Goal: Task Accomplishment & Management: Complete application form

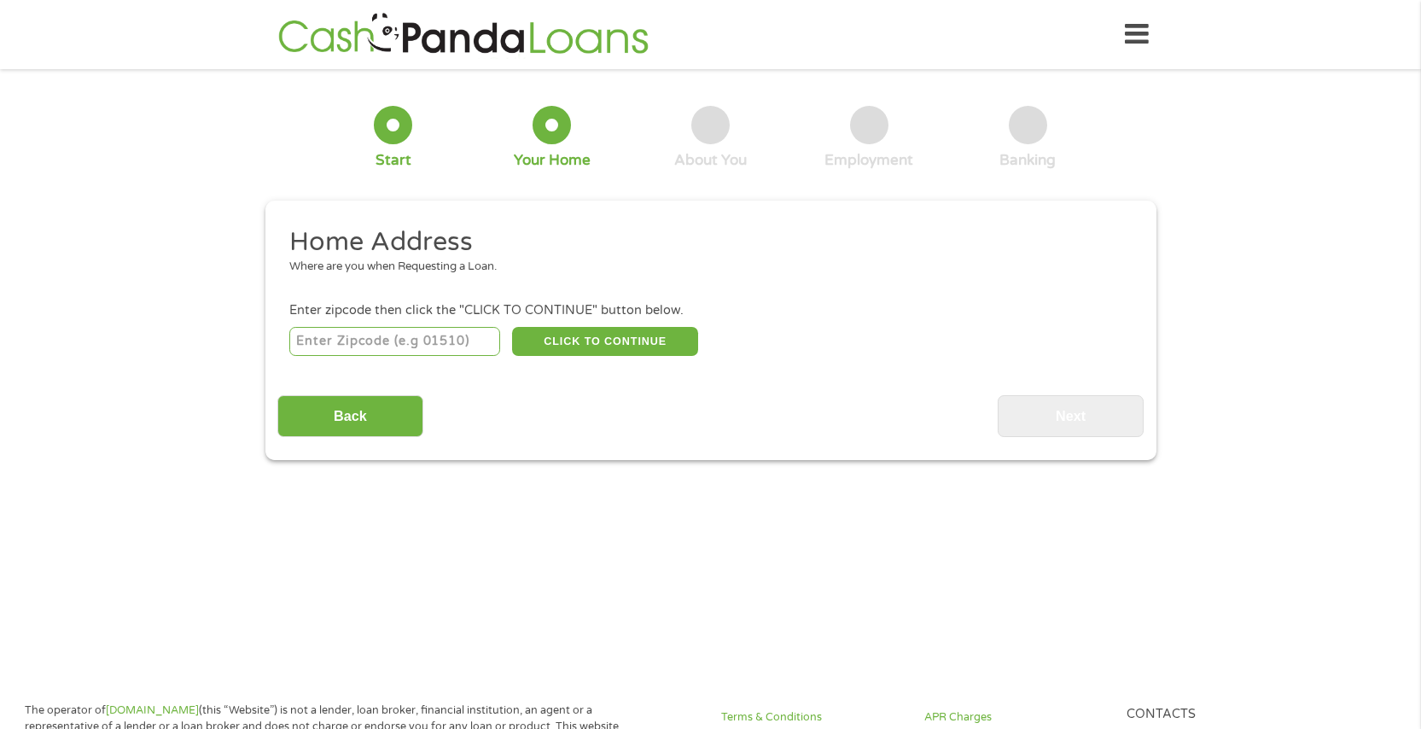
click at [462, 340] on input "number" at bounding box center [394, 341] width 211 height 29
type input "79415"
click at [579, 348] on button "CLICK TO CONTINUE" at bounding box center [605, 341] width 186 height 29
type input "79415"
type input "Lubbock"
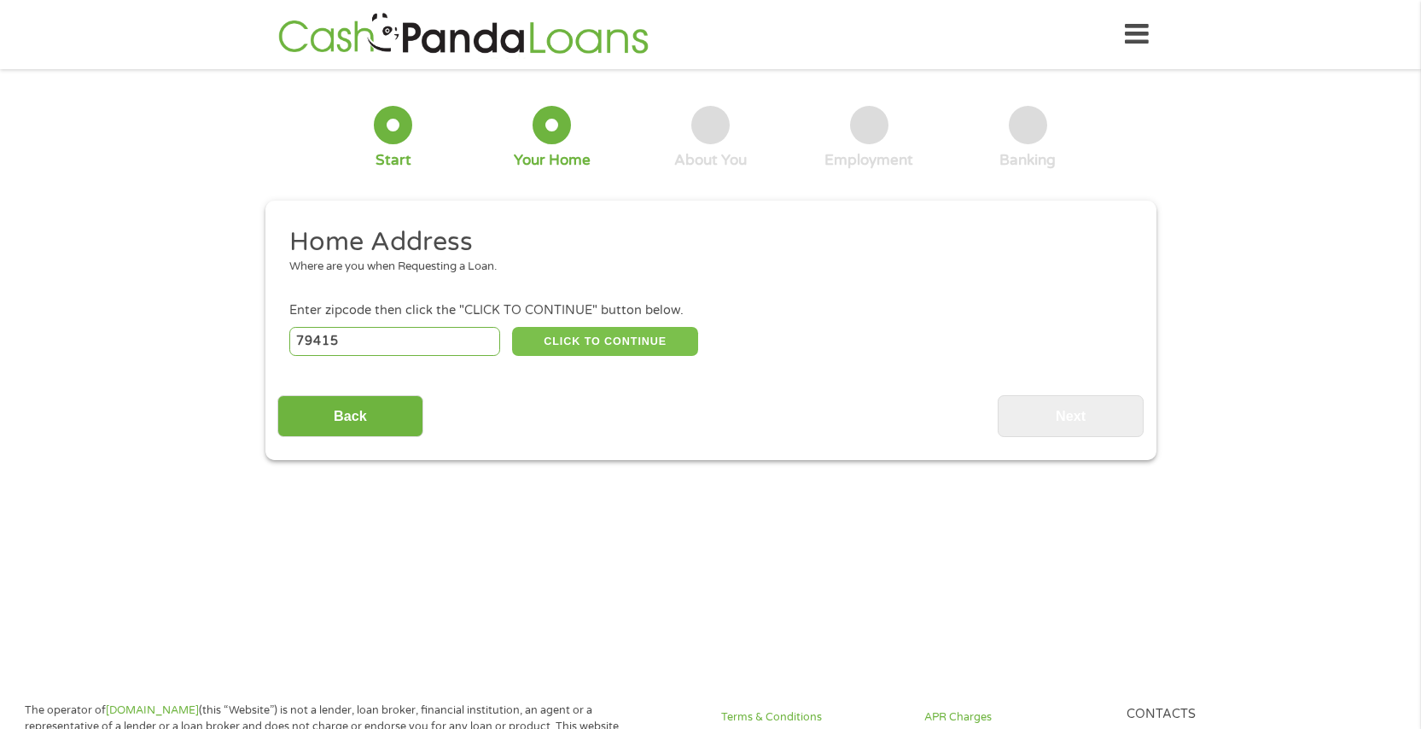
select select "[US_STATE]"
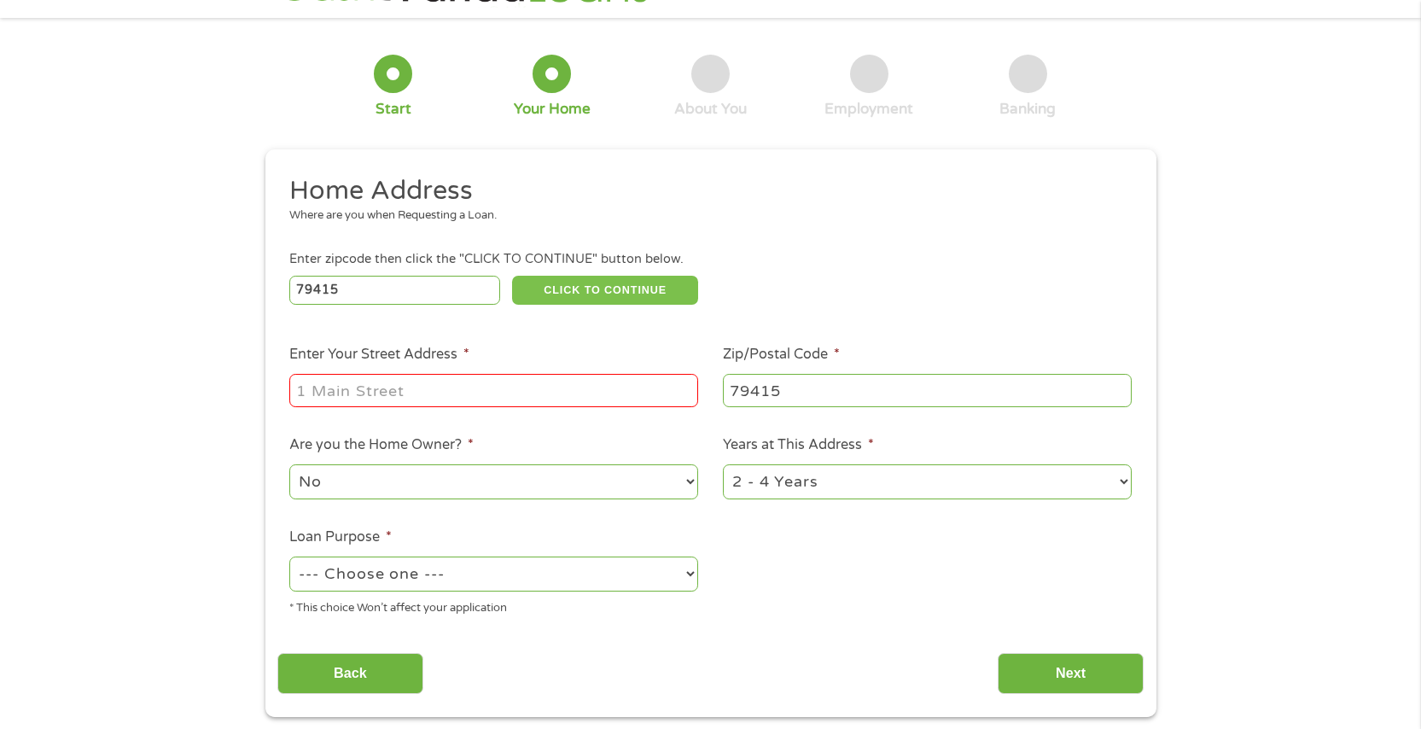
scroll to position [78, 0]
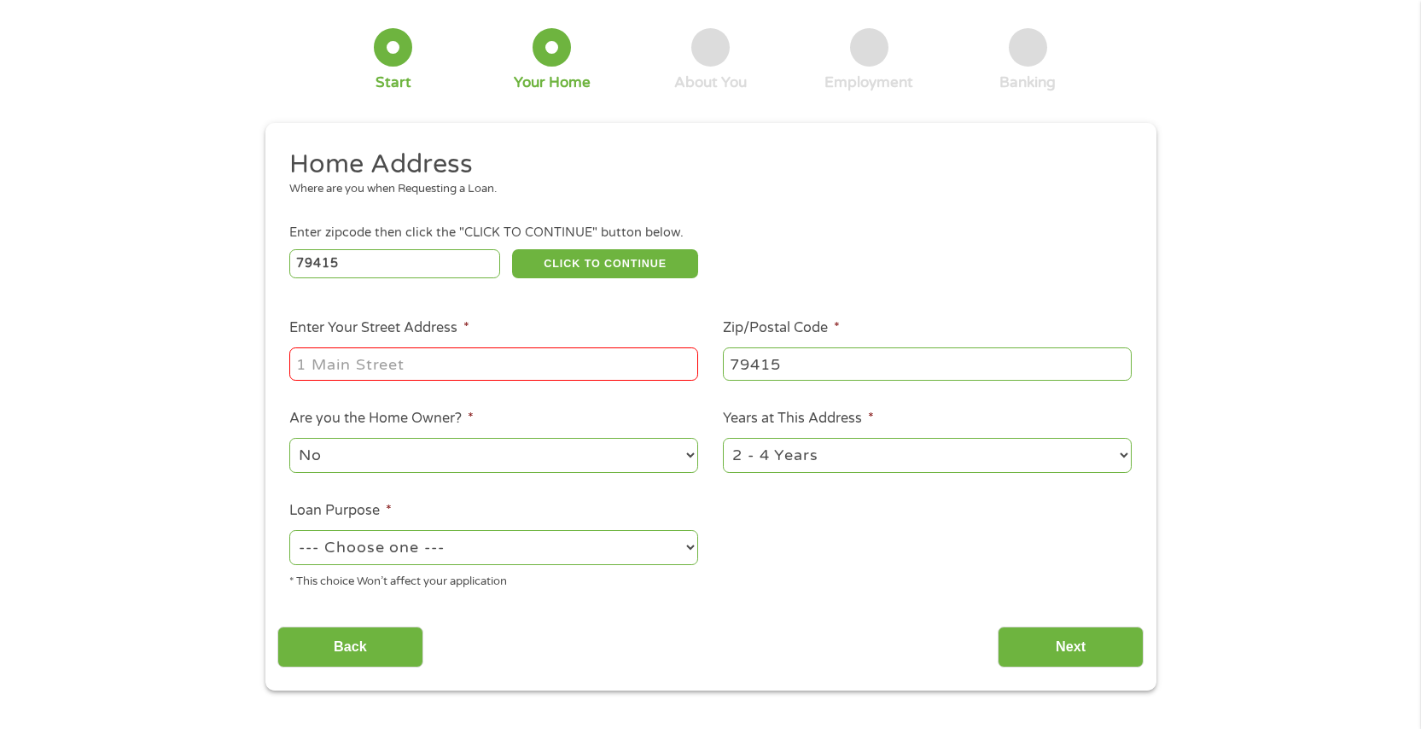
click at [477, 361] on input "Enter Your Street Address *" at bounding box center [493, 363] width 409 height 32
type input "[STREET_ADDRESS][US_STATE] Apt. 1110"
click at [887, 461] on select "1 Year or less 1 - 2 Years 2 - 4 Years Over 4 Years" at bounding box center [927, 455] width 409 height 35
select select "12months"
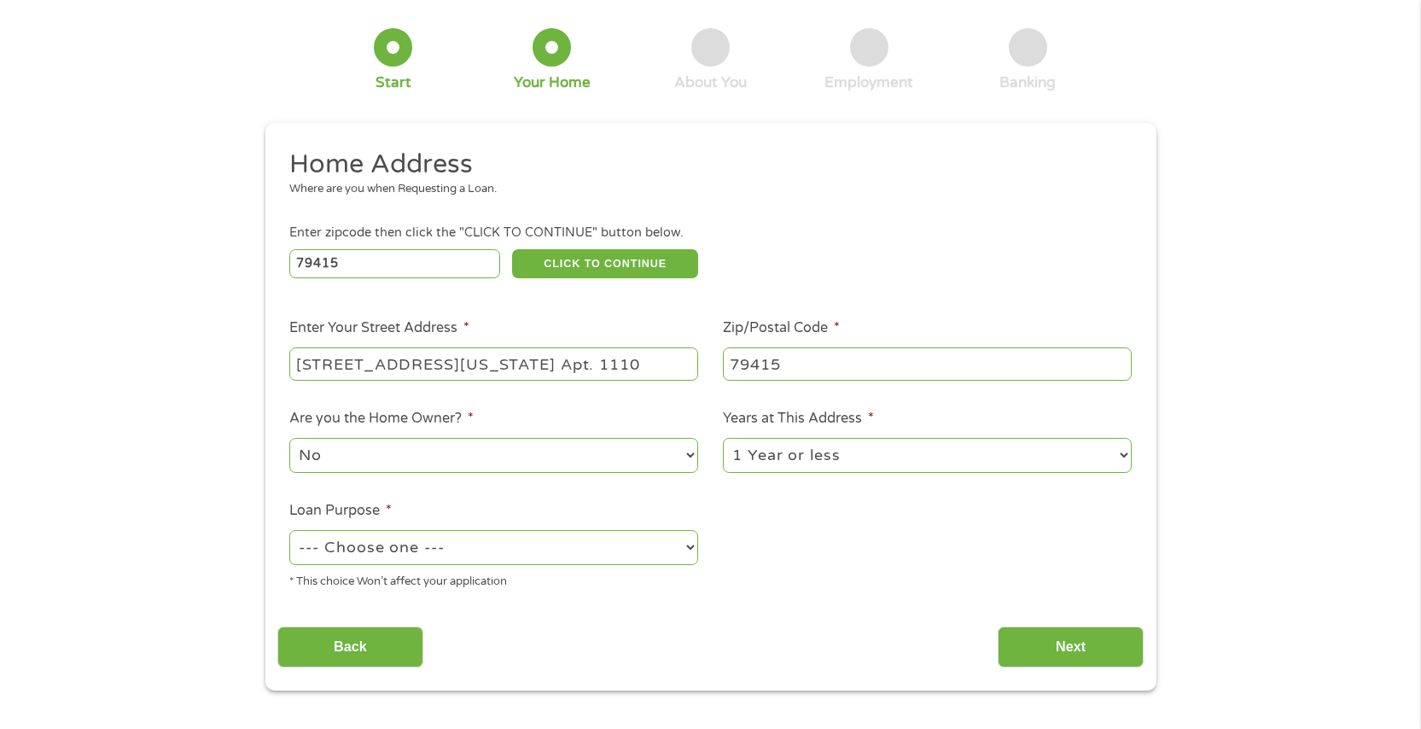
click at [723, 438] on select "1 Year or less 1 - 2 Years 2 - 4 Years Over 4 Years" at bounding box center [927, 455] width 409 height 35
click at [440, 543] on select "--- Choose one --- Pay Bills Debt Consolidation Home Improvement Major Purchase…" at bounding box center [493, 547] width 409 height 35
select select "shorttermcash"
click at [289, 530] on select "--- Choose one --- Pay Bills Debt Consolidation Home Improvement Major Purchase…" at bounding box center [493, 547] width 409 height 35
click at [1113, 636] on input "Next" at bounding box center [1070, 647] width 146 height 42
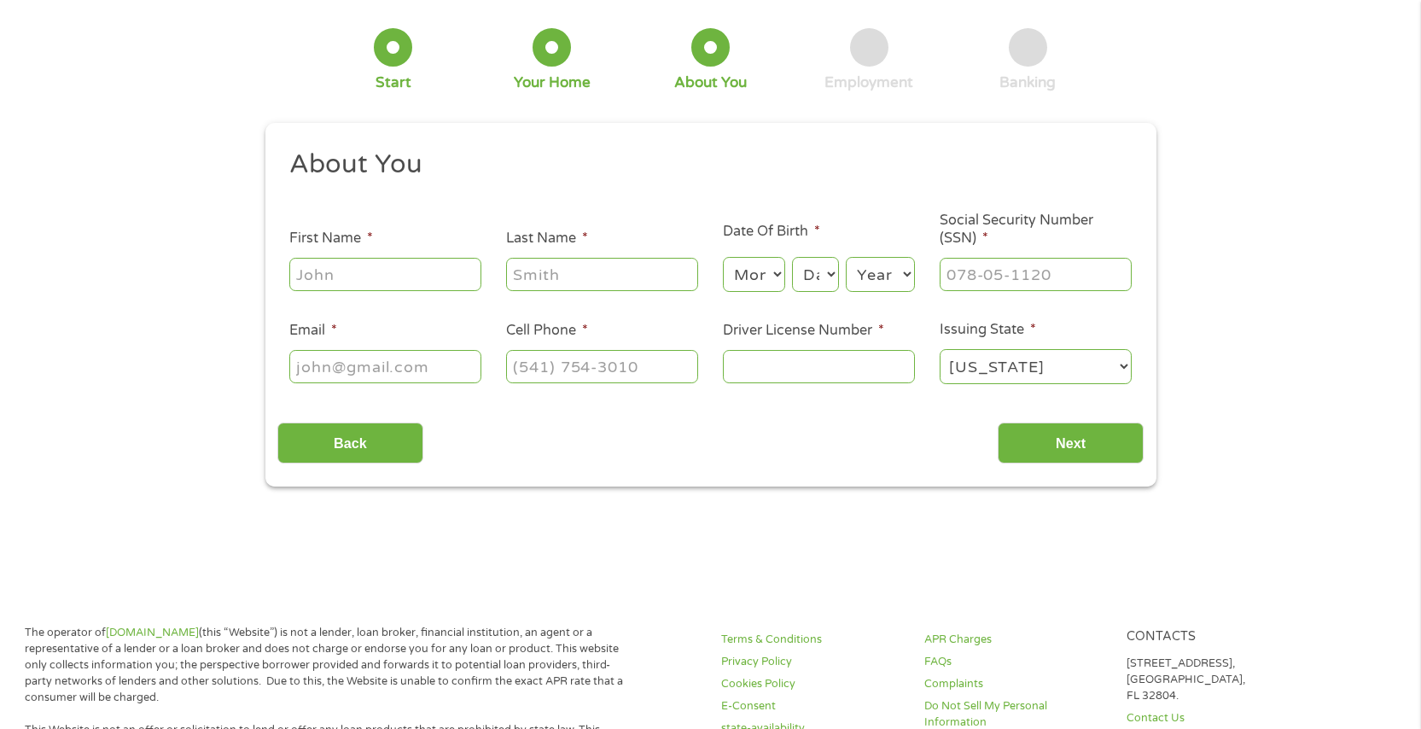
scroll to position [0, 0]
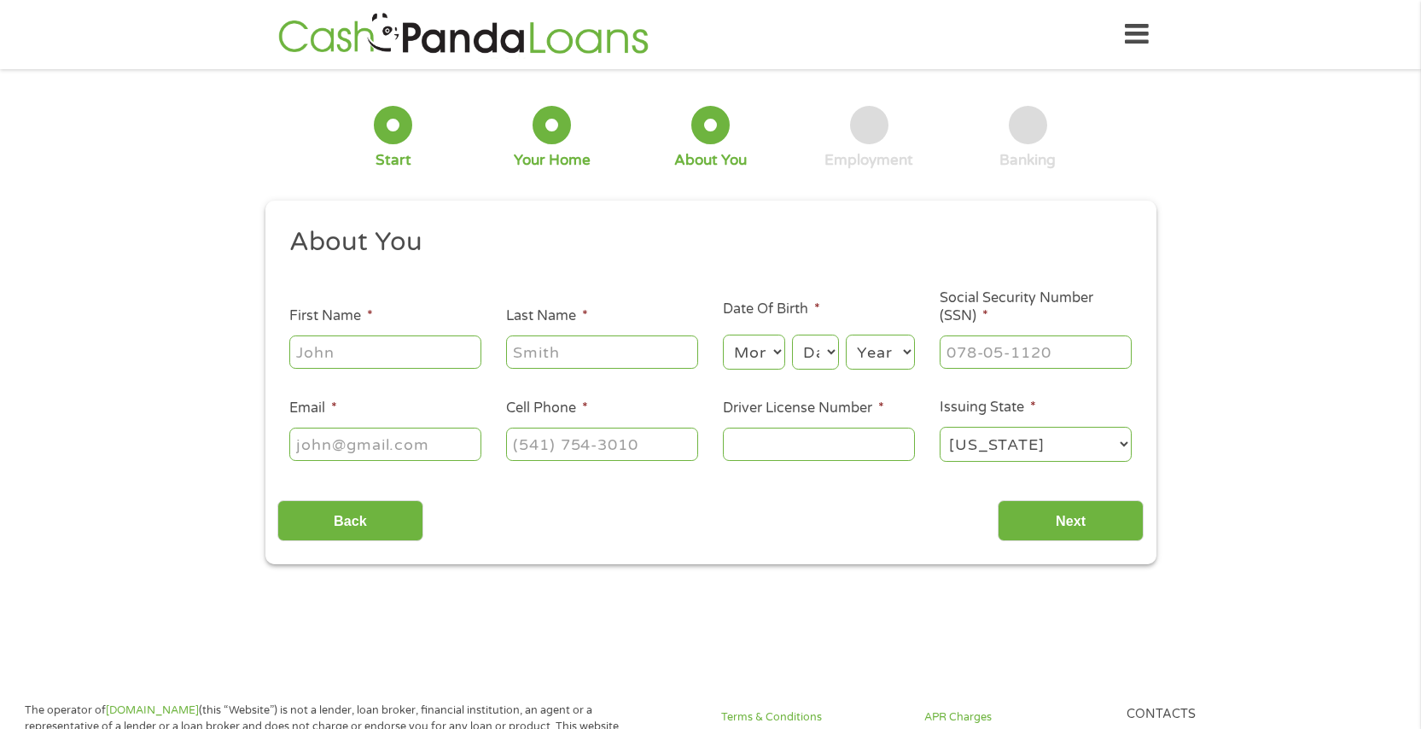
click at [350, 342] on input "First Name *" at bounding box center [385, 351] width 192 height 32
type input "[PERSON_NAME]"
select select "4"
select select "25"
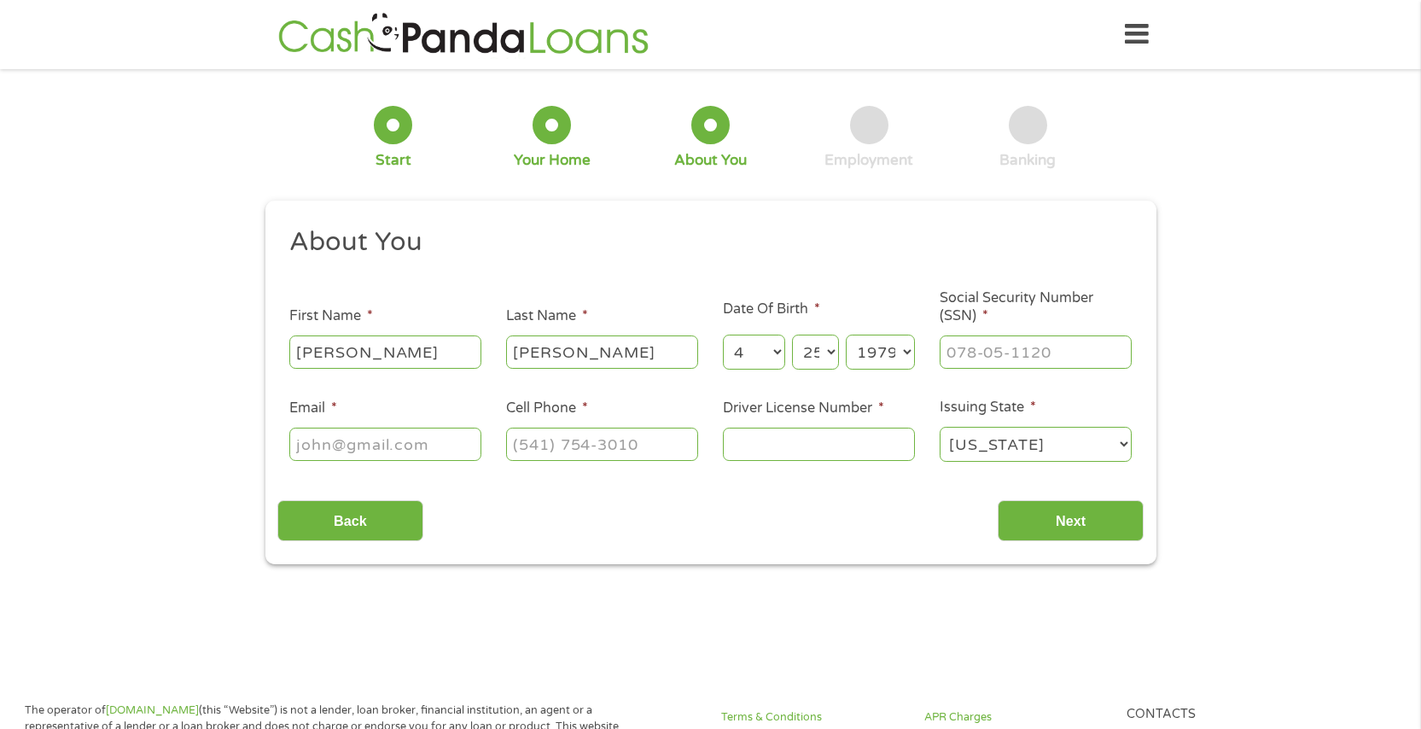
select select "1970"
type input "560-33-4143"
type input "[PERSON_NAME][EMAIL_ADDRESS][PERSON_NAME][DOMAIN_NAME]"
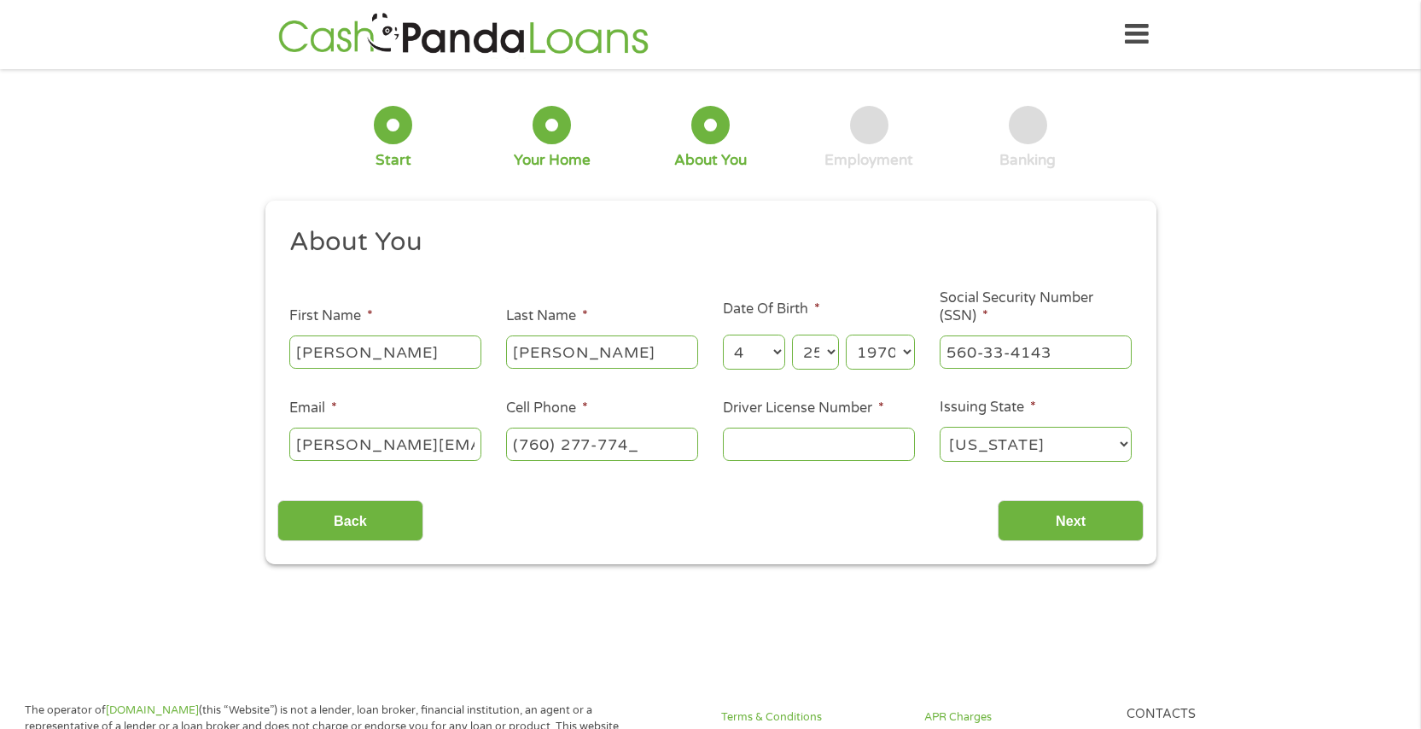
type input "[PHONE_NUMBER]"
type input "C6572954"
click at [1003, 442] on select "[US_STATE] [US_STATE] [US_STATE] [US_STATE] [US_STATE] [US_STATE] [US_STATE] [U…" at bounding box center [1035, 444] width 192 height 35
select select "[US_STATE]"
click at [939, 427] on select "[US_STATE] [US_STATE] [US_STATE] [US_STATE] [US_STATE] [US_STATE] [US_STATE] [U…" at bounding box center [1035, 444] width 192 height 35
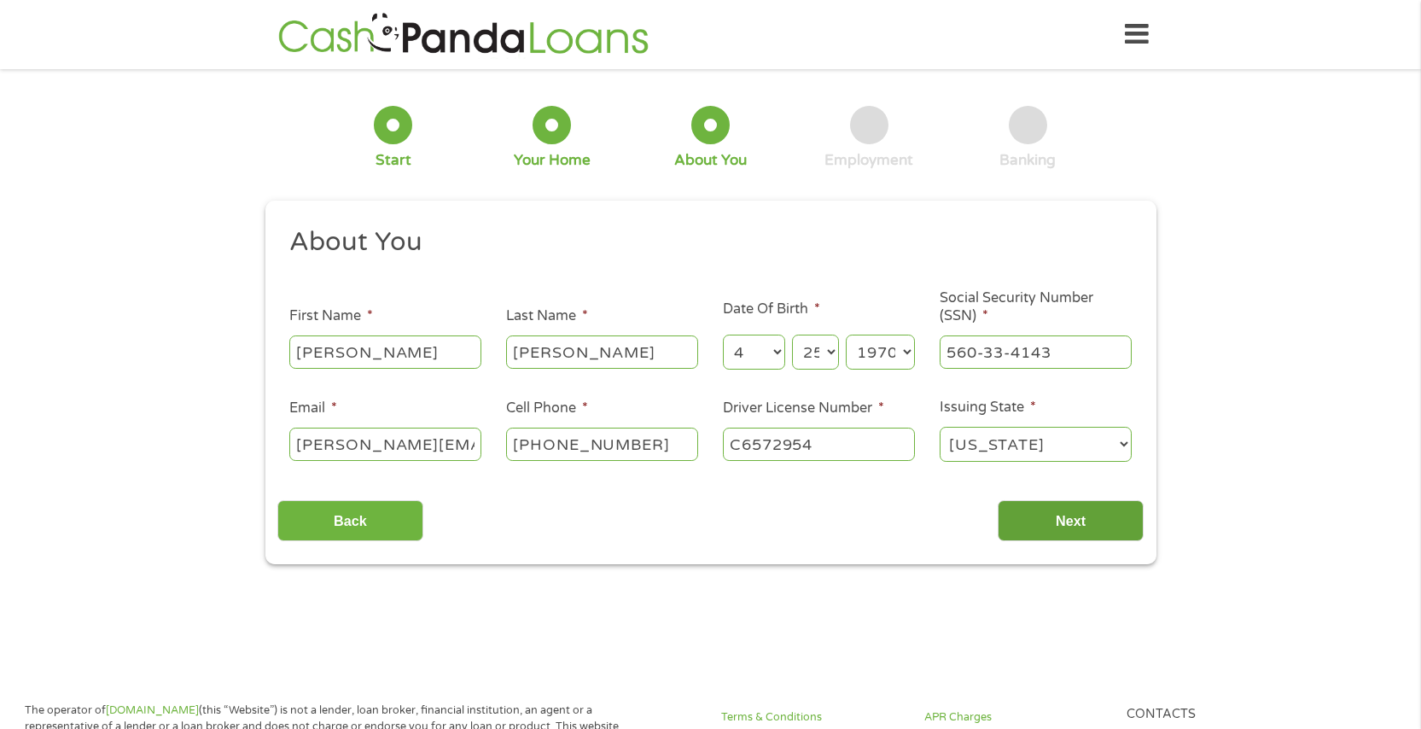
click at [1039, 508] on input "Next" at bounding box center [1070, 521] width 146 height 42
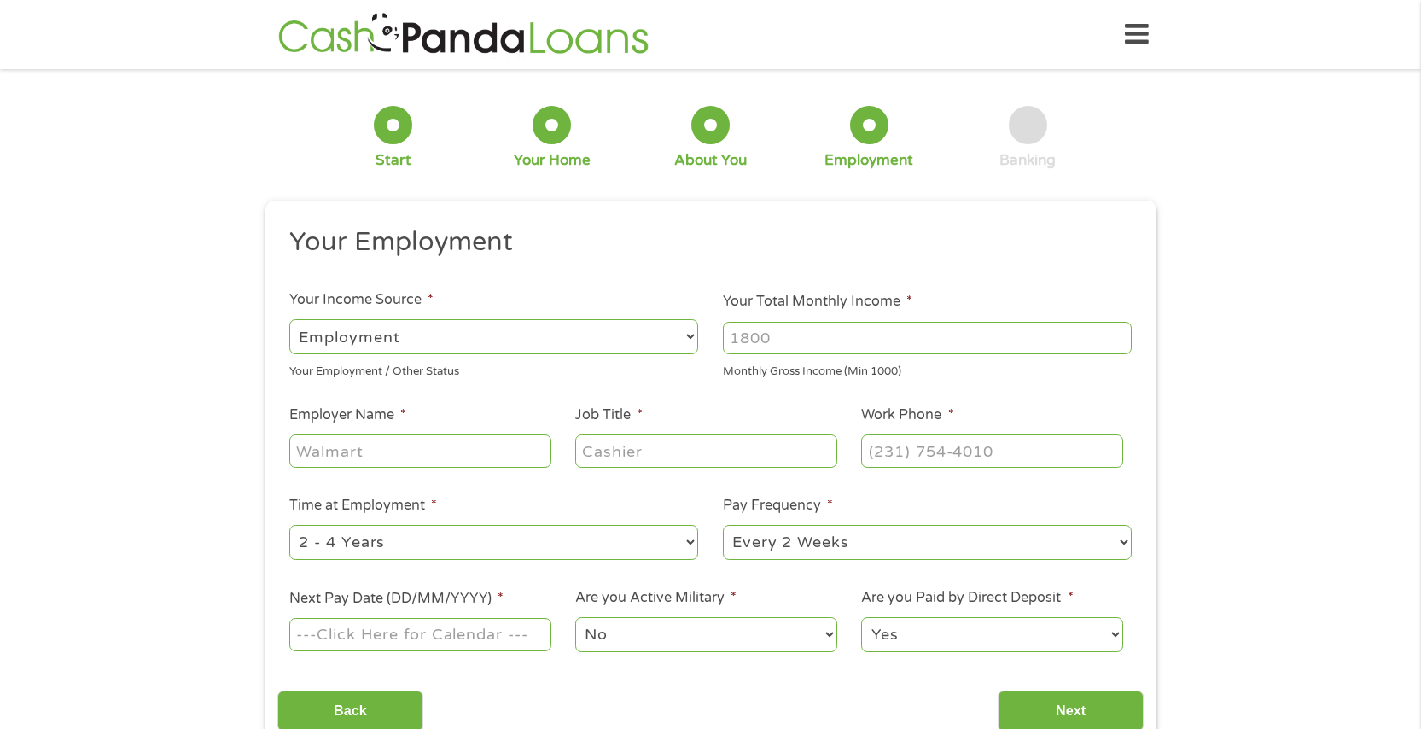
scroll to position [7, 7]
click at [859, 339] on input "Your Total Monthly Income *" at bounding box center [927, 338] width 409 height 32
type input "3300"
click at [372, 464] on input "Employer Name *" at bounding box center [419, 450] width 261 height 32
type input "Llano Logistics"
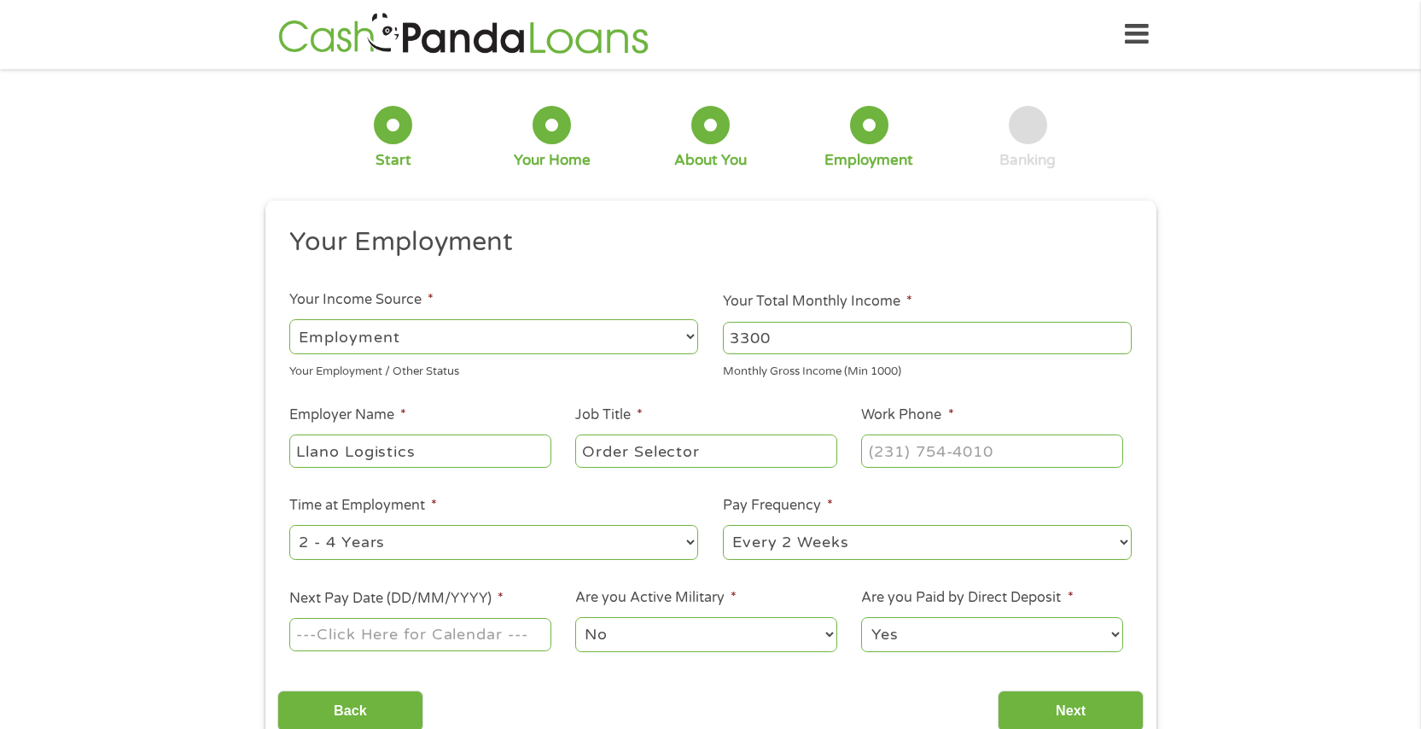
type input "Order Selector"
type input "(___) ___-____"
paste input "8"
type input "(806) ___-____"
type input "[PHONE_NUMBER]"
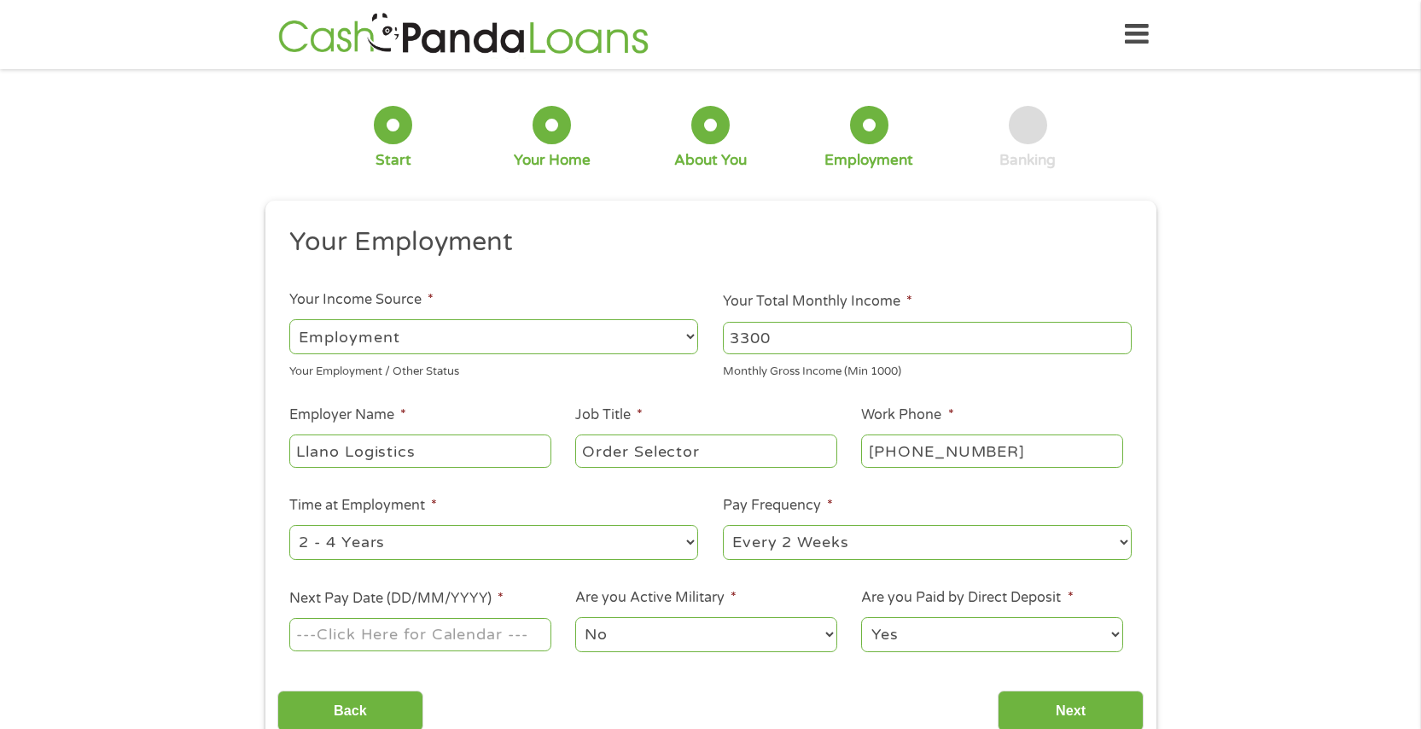
click at [468, 549] on select "--- Choose one --- 1 Year or less 1 - 2 Years 2 - 4 Years Over 4 Years" at bounding box center [493, 542] width 409 height 35
select select "12months"
click at [289, 525] on select "--- Choose one --- 1 Year or less 1 - 2 Years 2 - 4 Years Over 4 Years" at bounding box center [493, 542] width 409 height 35
click at [812, 549] on select "--- Choose one --- Every 2 Weeks Every Week Monthly Semi-Monthly" at bounding box center [927, 542] width 409 height 35
select select "weekly"
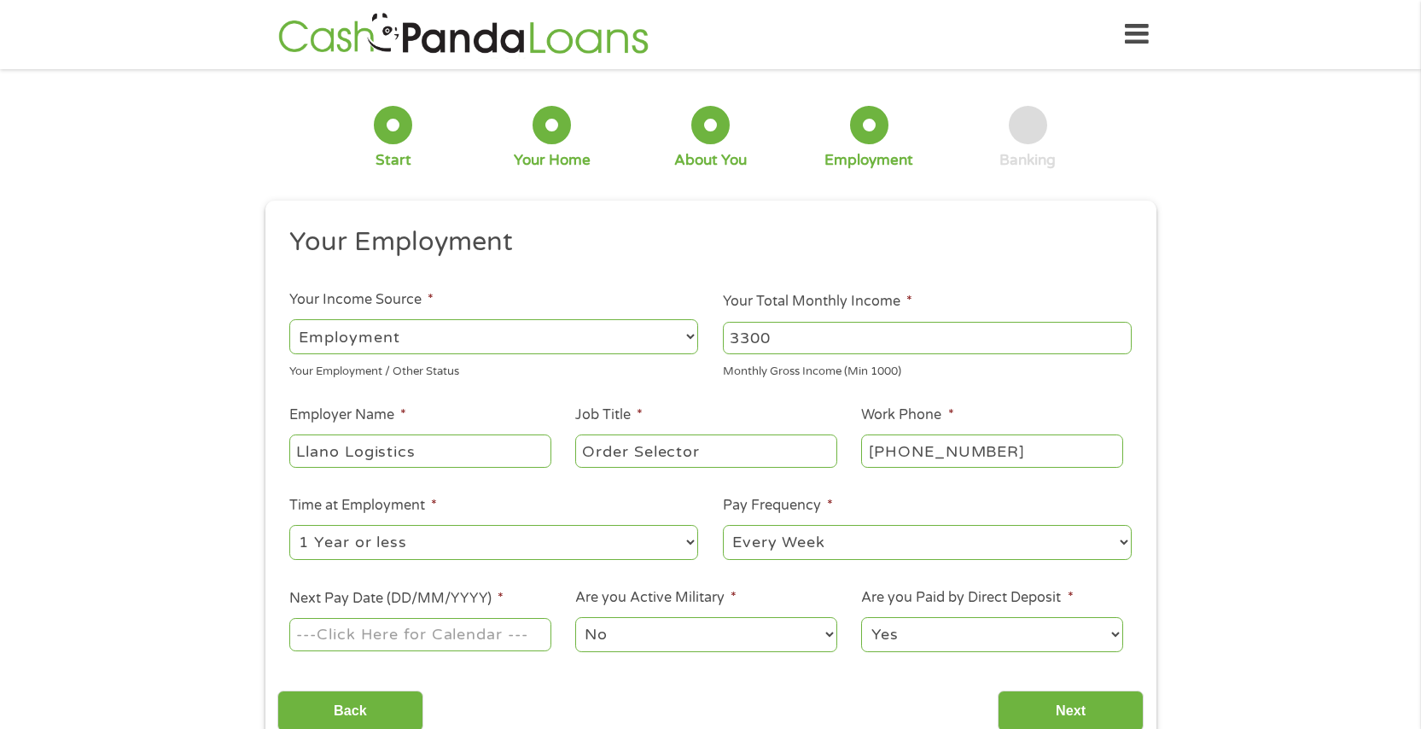
click at [723, 525] on select "--- Choose one --- Every 2 Weeks Every Week Monthly Semi-Monthly" at bounding box center [927, 542] width 409 height 35
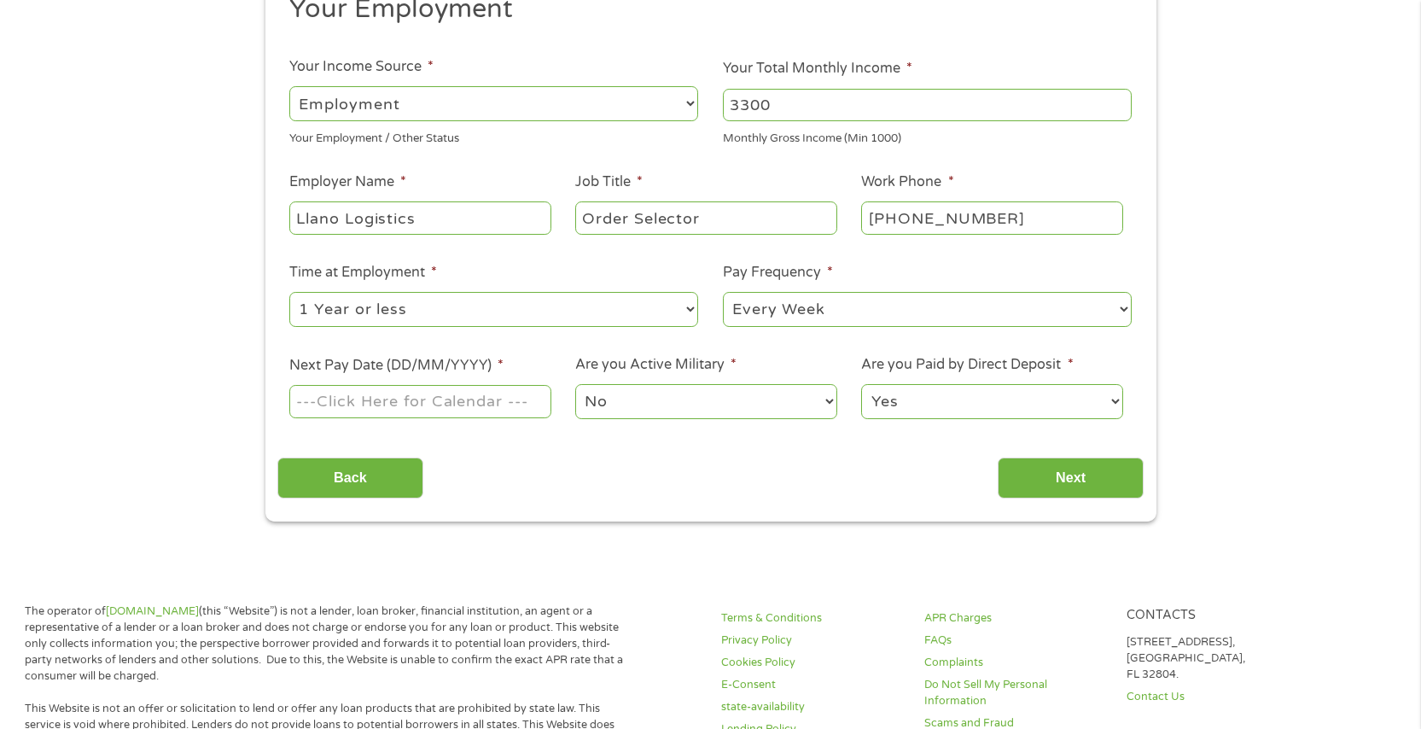
scroll to position [234, 0]
click at [512, 406] on input "Next Pay Date (DD/MM/YYYY) *" at bounding box center [419, 400] width 261 height 32
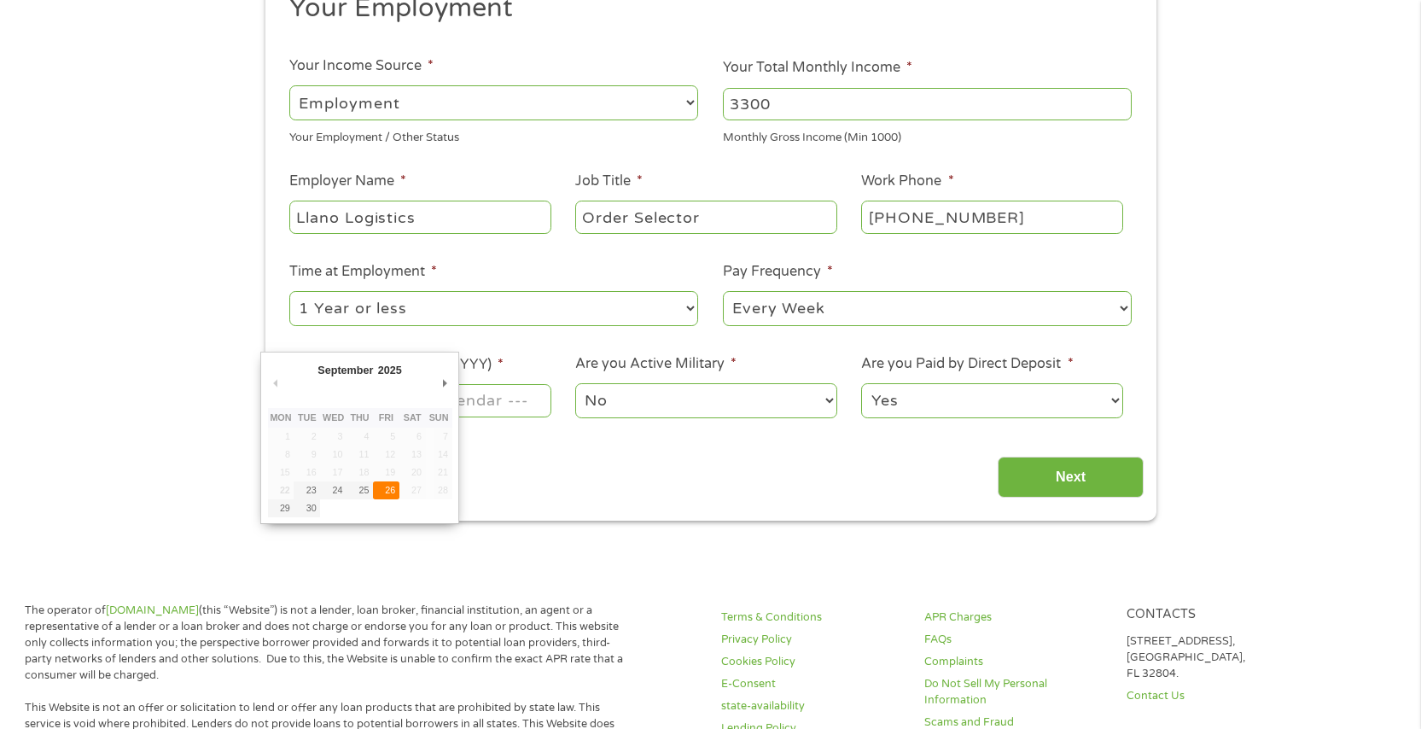
type input "[DATE]"
drag, startPoint x: 386, startPoint y: 489, endPoint x: 460, endPoint y: 479, distance: 74.9
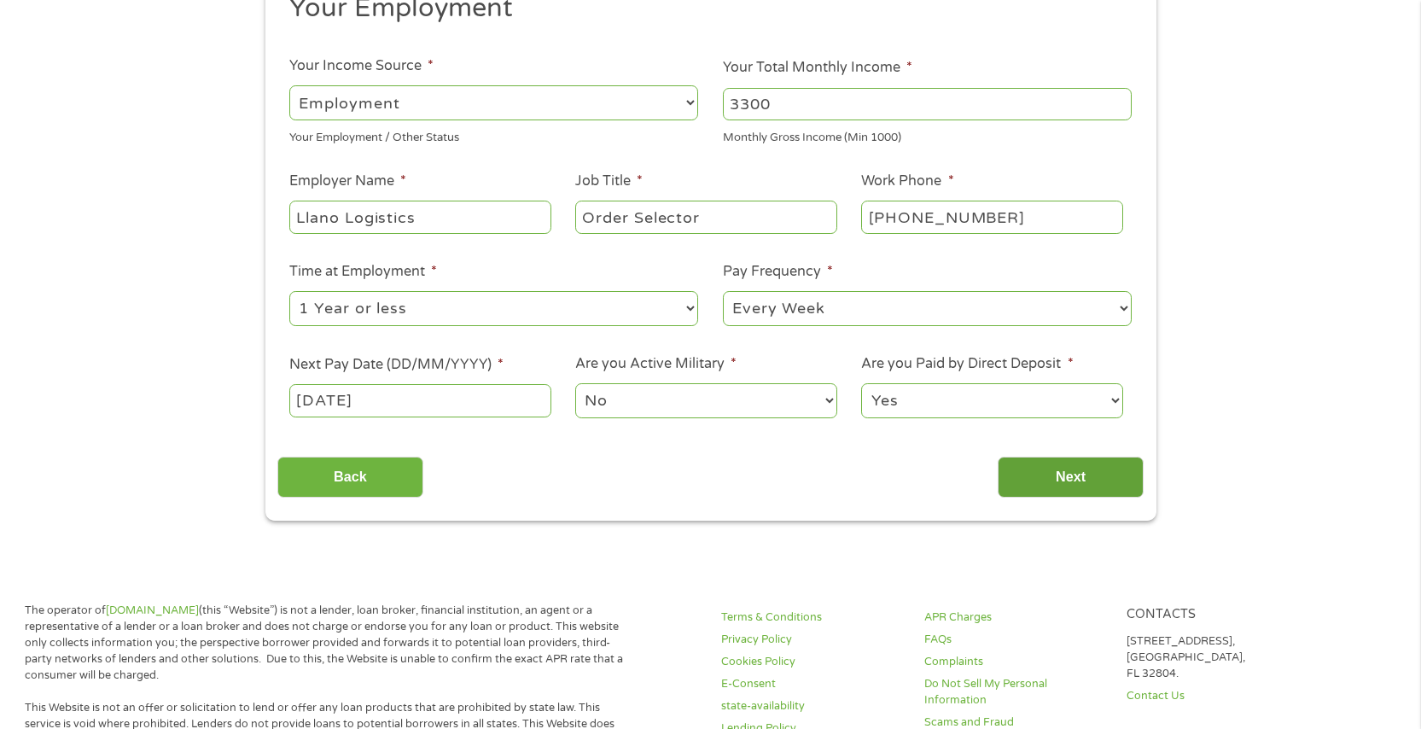
click at [1058, 484] on input "Next" at bounding box center [1070, 477] width 146 height 42
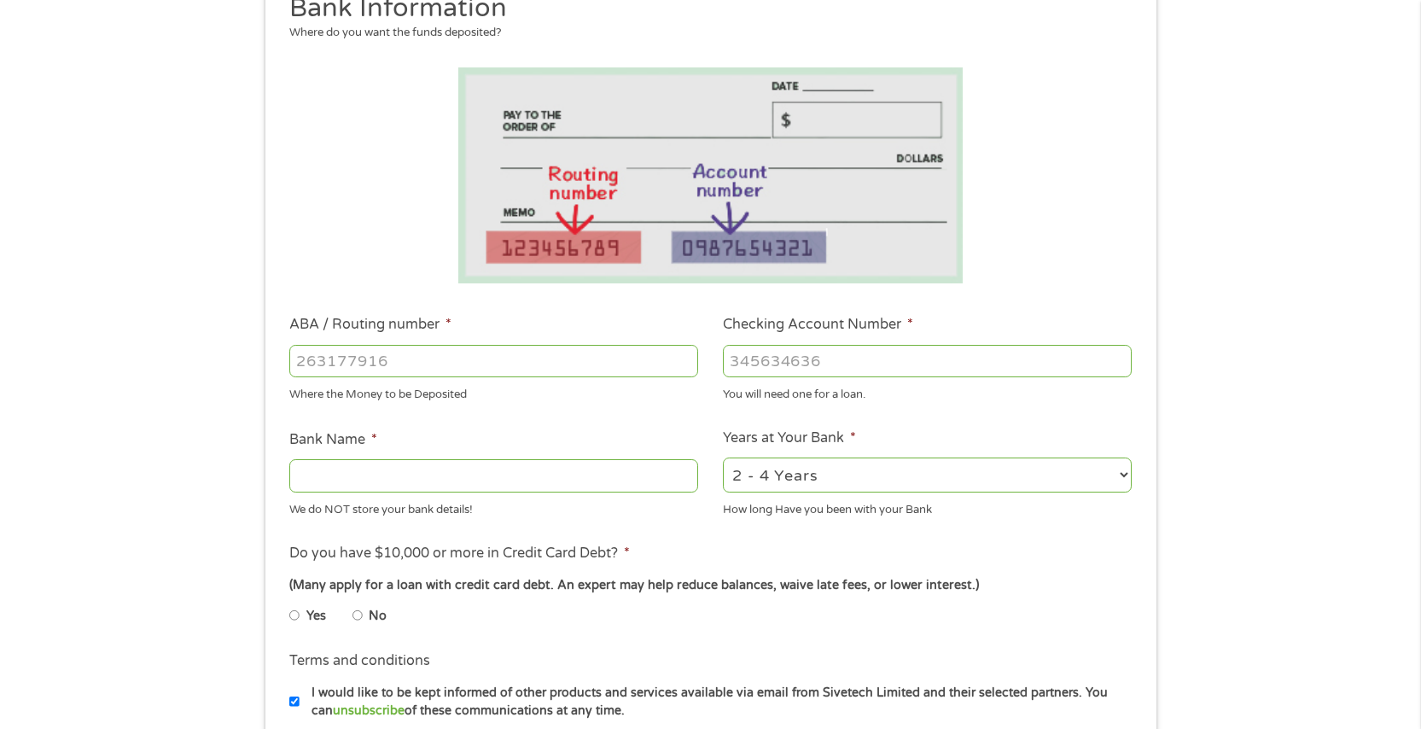
click at [363, 354] on input "ABA / Routing number *" at bounding box center [493, 361] width 409 height 32
click at [457, 463] on input "Bank Name *" at bounding box center [493, 475] width 409 height 32
click at [794, 372] on input "Checking Account Number *" at bounding box center [927, 361] width 409 height 32
click at [532, 357] on input "ABA / Routing number *" at bounding box center [493, 361] width 409 height 32
drag, startPoint x: 807, startPoint y: 368, endPoint x: 804, endPoint y: 382, distance: 14.9
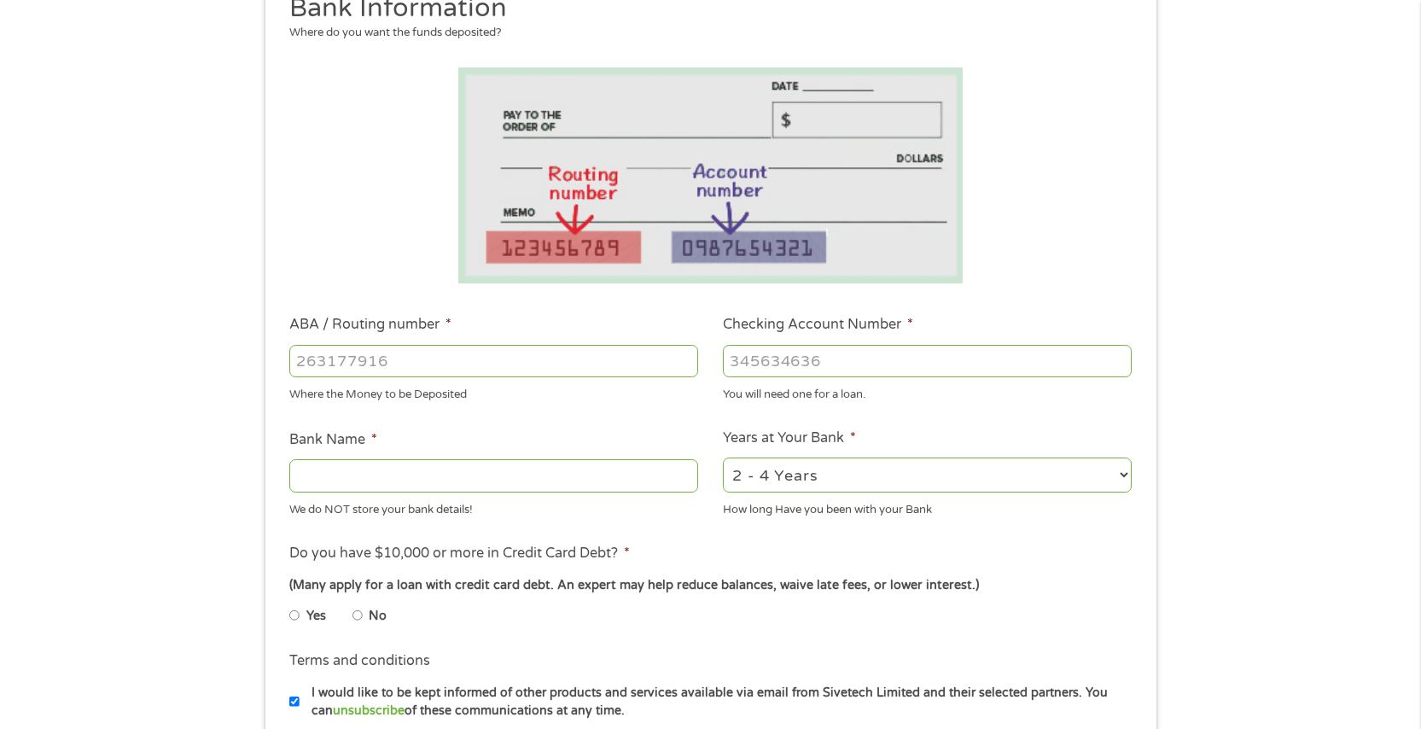
click at [806, 369] on input "Checking Account Number *" at bounding box center [927, 361] width 409 height 32
click at [384, 361] on input "ABA / Routing number *" at bounding box center [493, 361] width 409 height 32
click at [317, 476] on input "Bank Name *" at bounding box center [493, 475] width 409 height 32
click at [363, 480] on input "Bank Name *" at bounding box center [493, 475] width 409 height 32
click at [494, 480] on input "Bank Name *" at bounding box center [493, 475] width 409 height 32
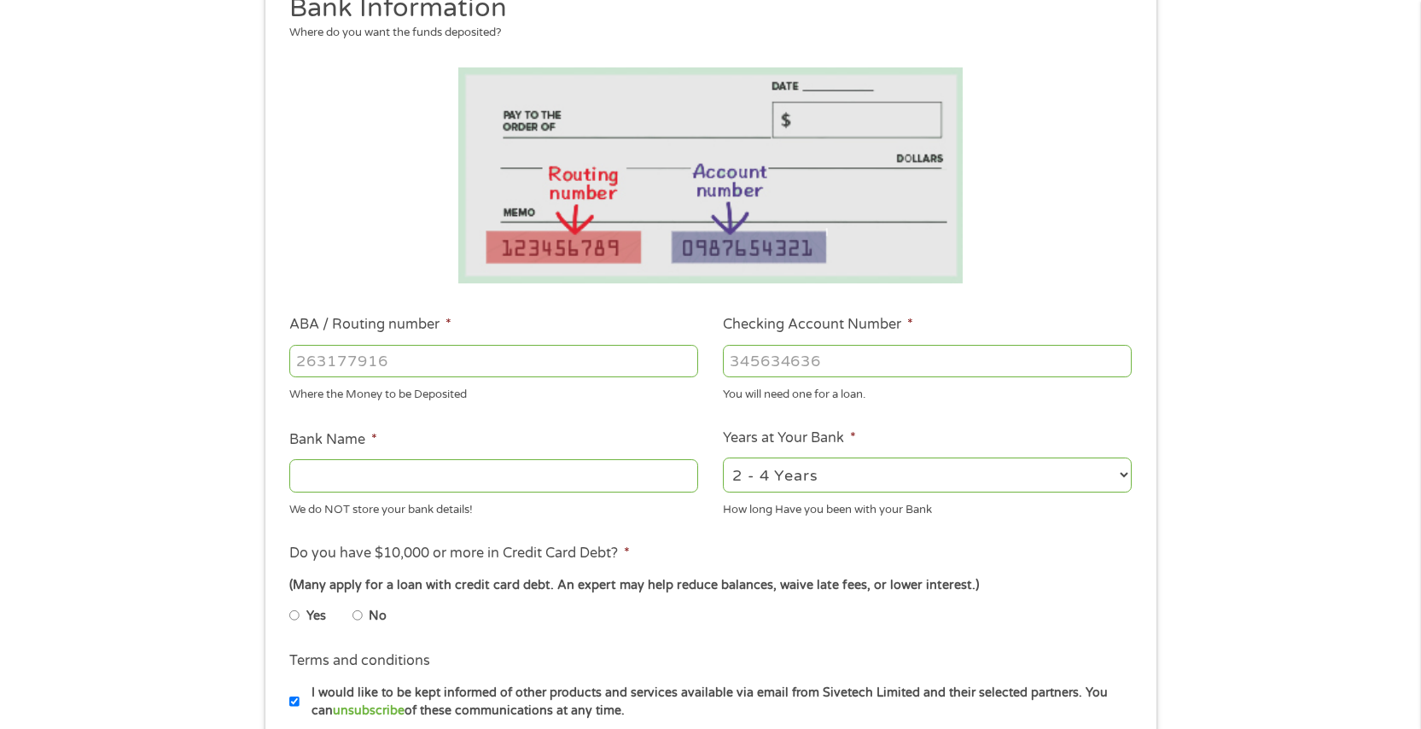
click at [494, 480] on input "Bank Name *" at bounding box center [493, 475] width 409 height 32
click at [355, 617] on input "No" at bounding box center [357, 615] width 10 height 27
radio input "true"
click at [394, 350] on input "ABA / Routing number *" at bounding box center [493, 361] width 409 height 32
type input "323070380"
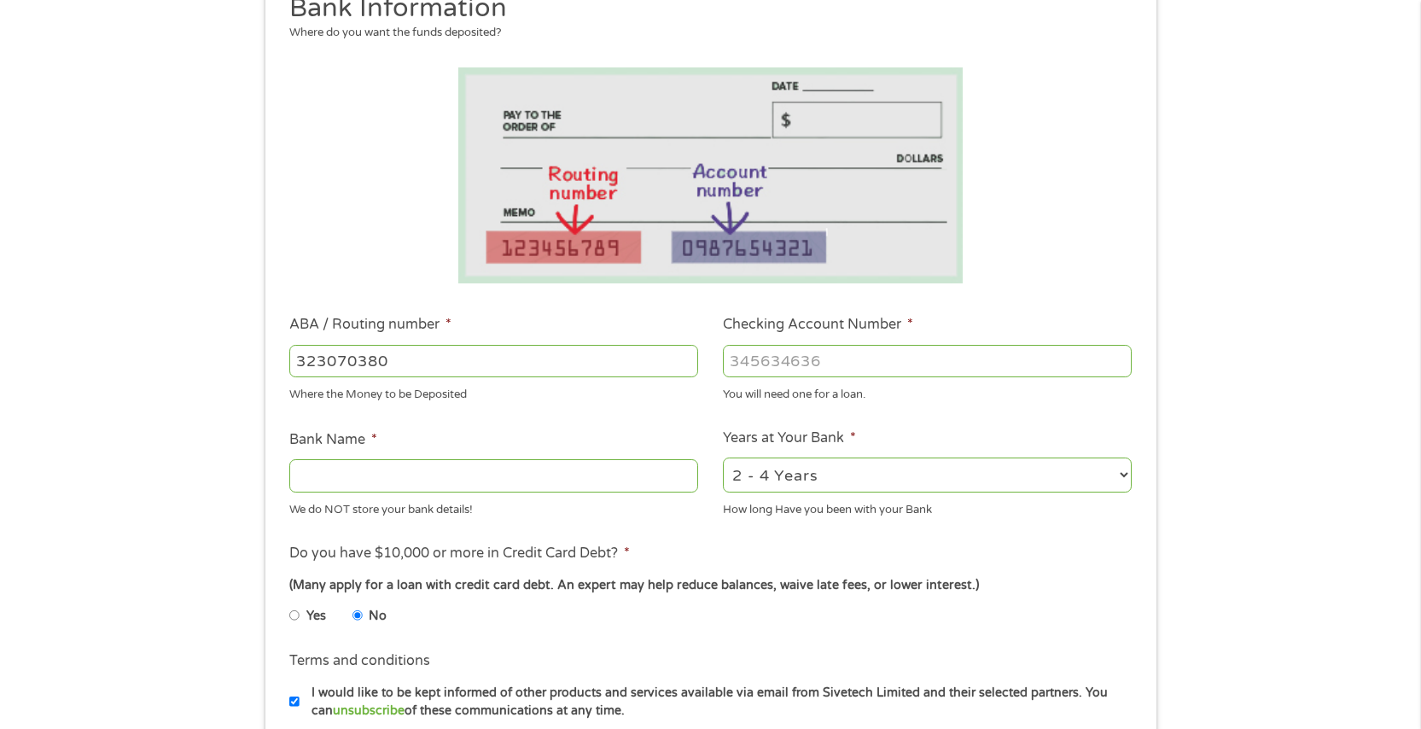
type input "BANK OF AMERICA NA"
type input "323070380"
type input "485013698396"
click at [887, 558] on li "Do you have $10,000 or more in Credit Card Debt? * (Many apply for a loan with …" at bounding box center [710, 591] width 866 height 96
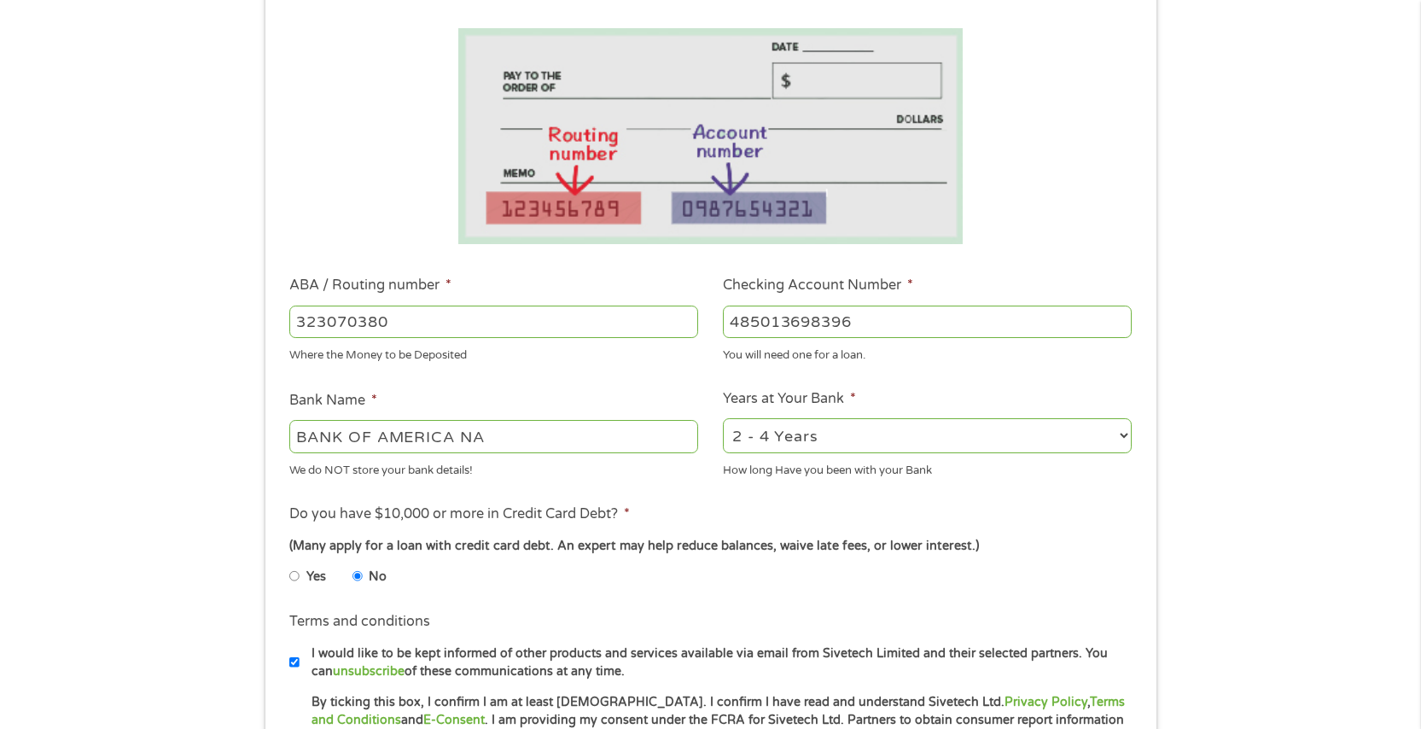
scroll to position [547, 0]
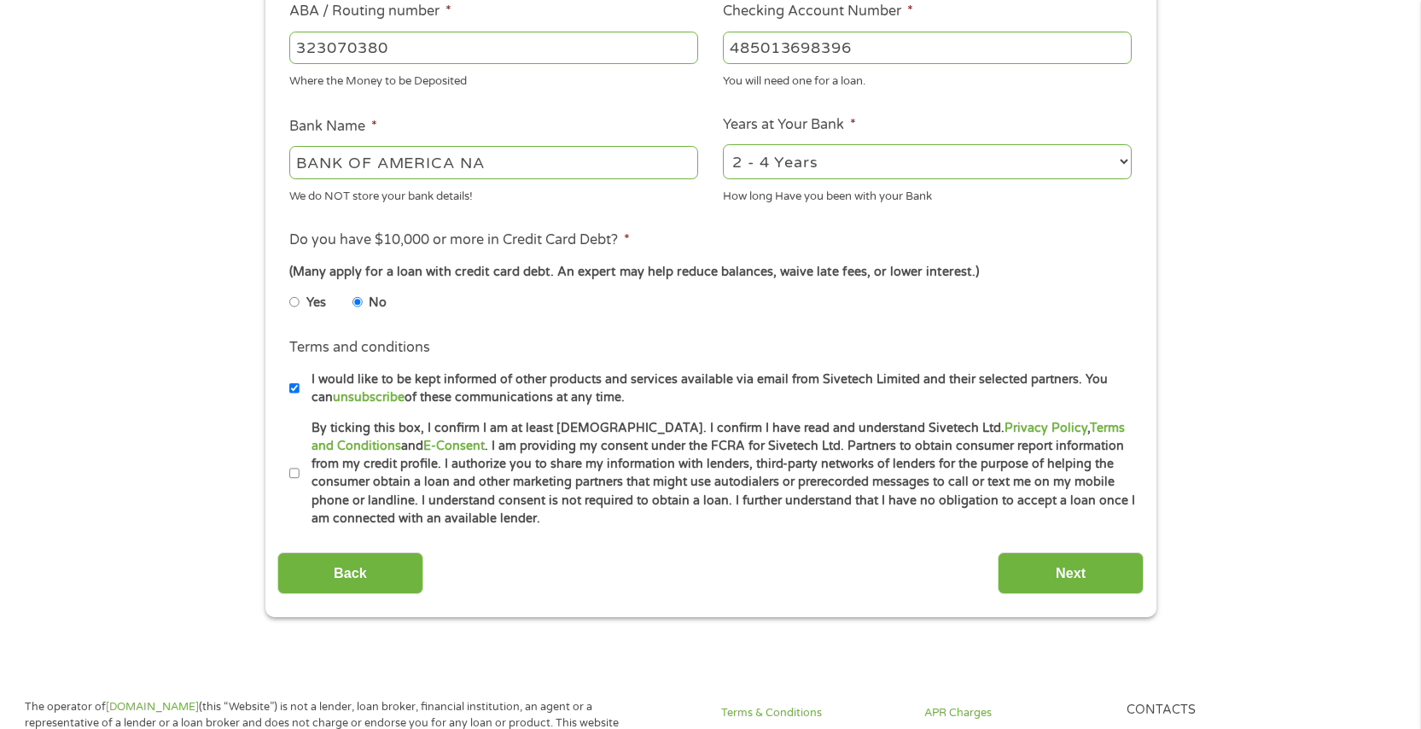
click at [287, 389] on li "Terms and conditions I would like to be kept informed of other products and ser…" at bounding box center [710, 371] width 866 height 69
click at [296, 471] on input "By ticking this box, I confirm I am at least [DEMOGRAPHIC_DATA]. I confirm I ha…" at bounding box center [294, 473] width 10 height 27
checkbox input "true"
drag, startPoint x: 296, startPoint y: 389, endPoint x: 412, endPoint y: 423, distance: 121.0
click at [296, 390] on input "I would like to be kept informed of other products and services available via e…" at bounding box center [294, 388] width 10 height 27
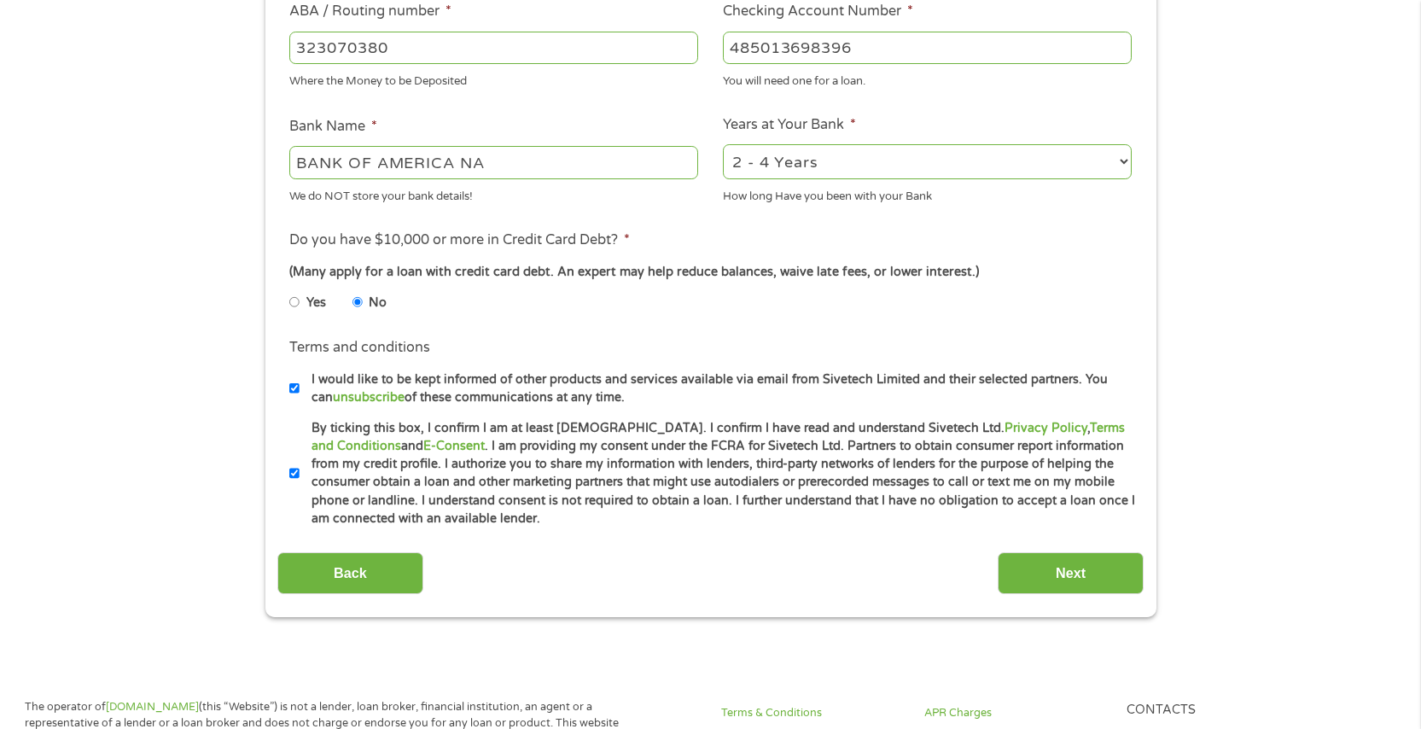
checkbox input "false"
click at [1045, 583] on input "Next" at bounding box center [1070, 573] width 146 height 42
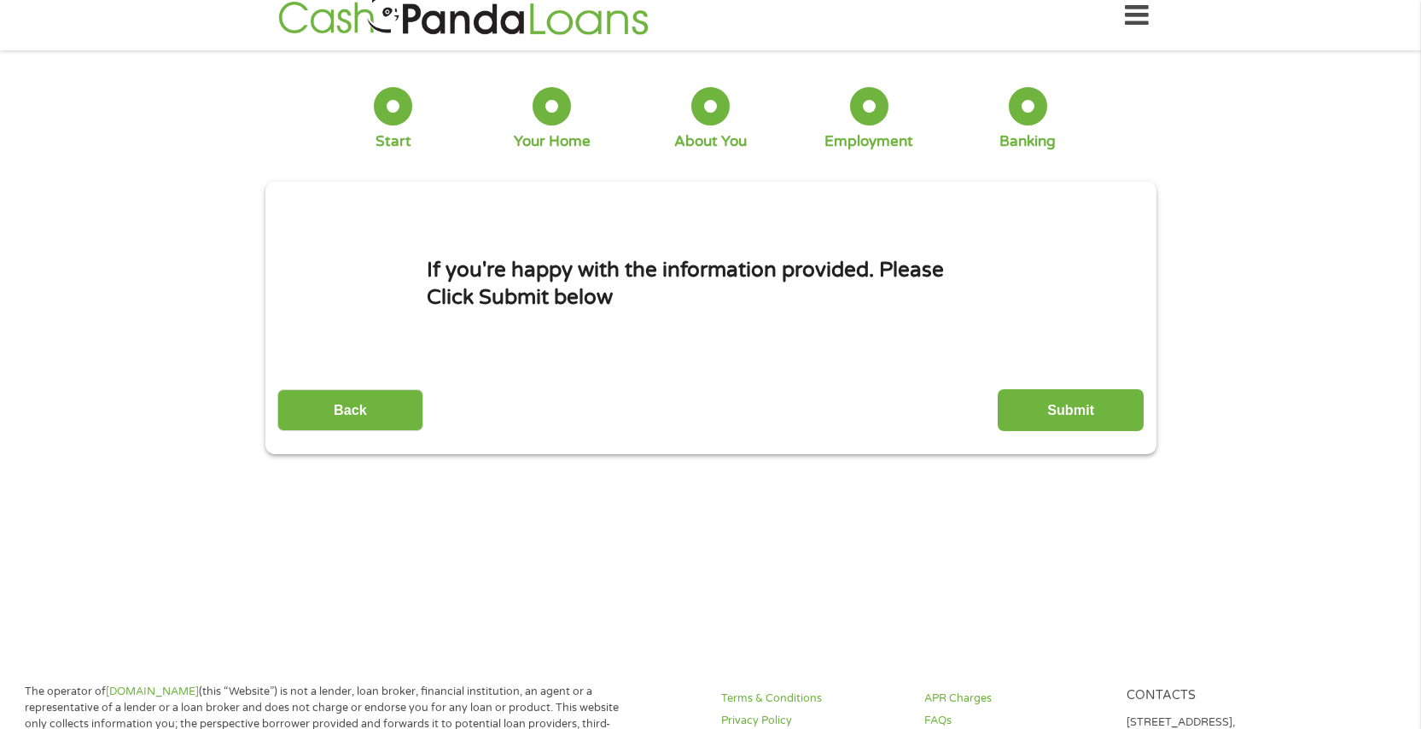
scroll to position [0, 0]
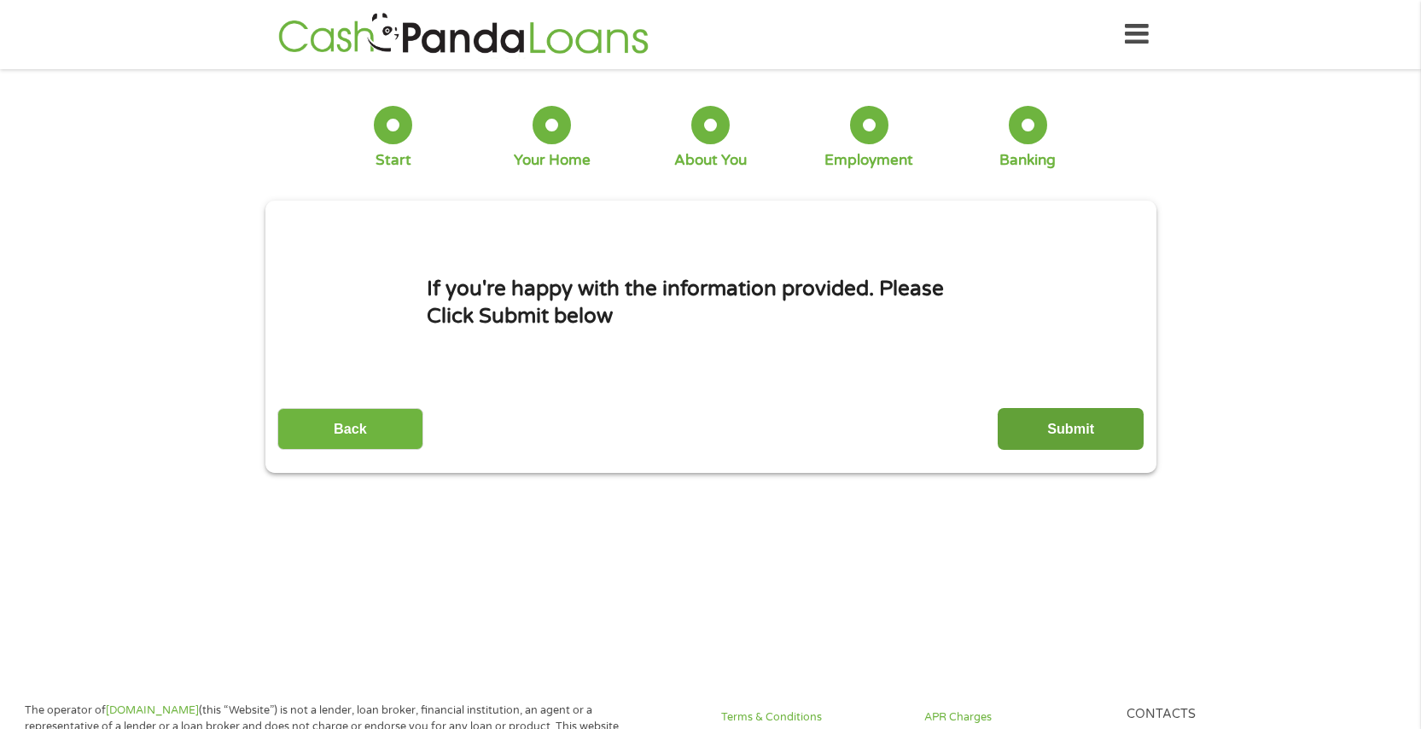
click at [1074, 431] on input "Submit" at bounding box center [1070, 429] width 146 height 42
